Goal: Contribute content

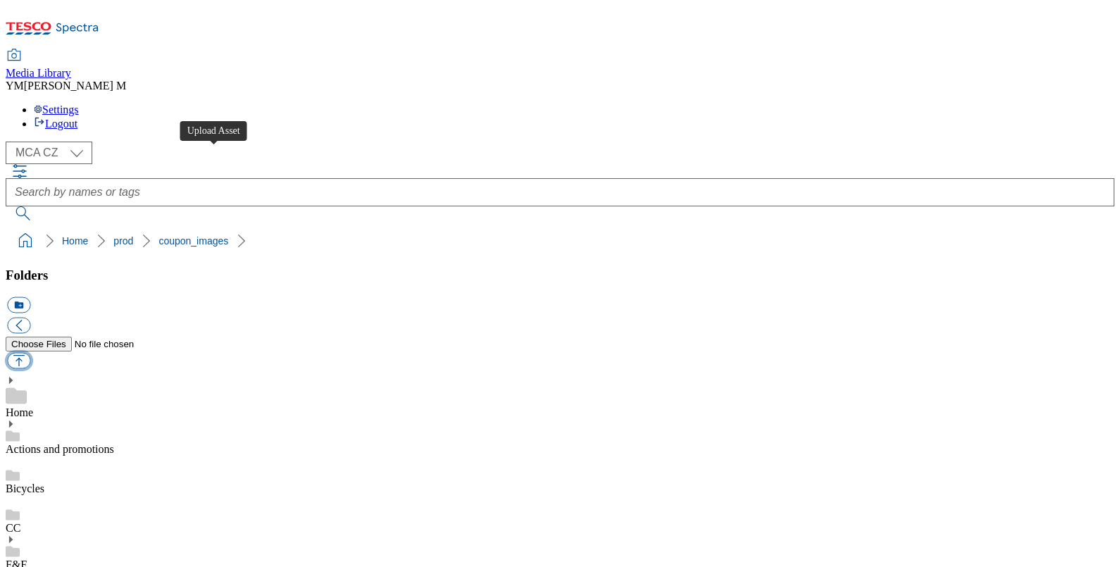
click at [30, 353] on button "button" at bounding box center [18, 361] width 23 height 16
type input "C:\fakepath\PK5_1101_F.jpg"
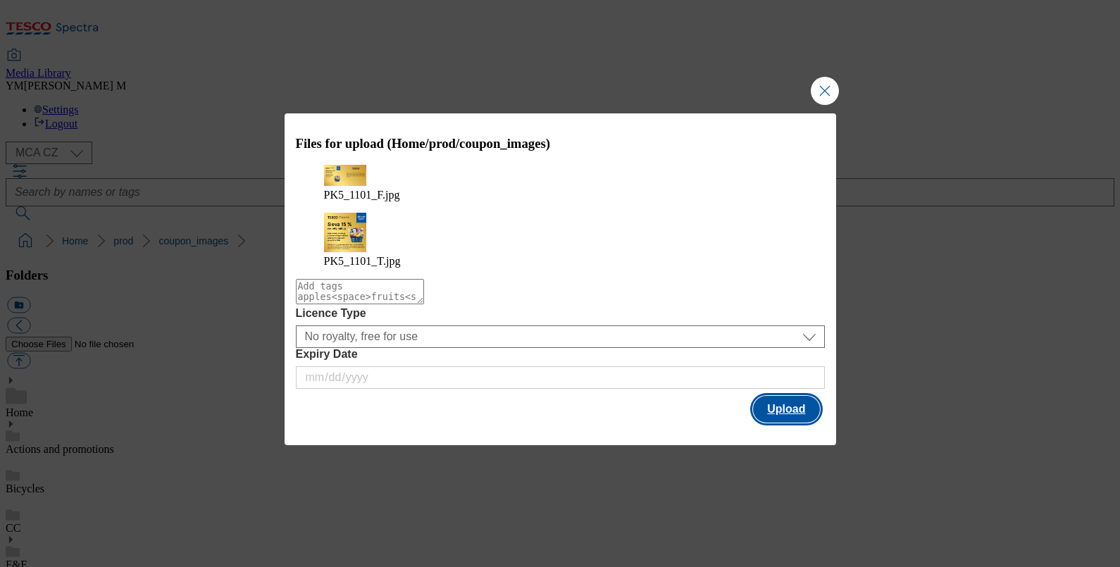
click at [796, 399] on button "Upload" at bounding box center [786, 409] width 66 height 27
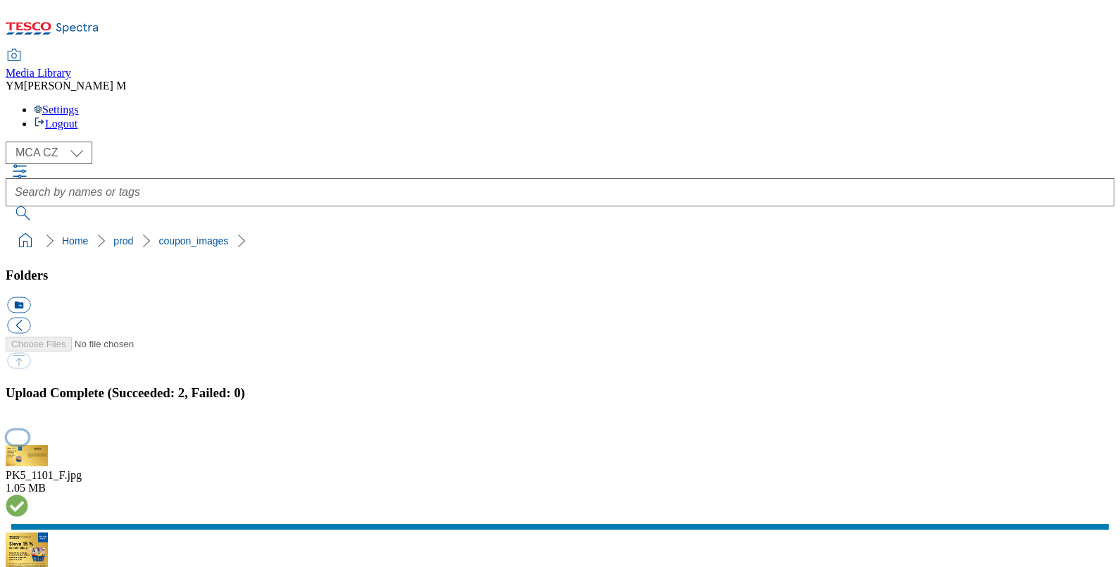
click at [28, 430] on button "button" at bounding box center [17, 436] width 21 height 13
